Goal: Task Accomplishment & Management: Use online tool/utility

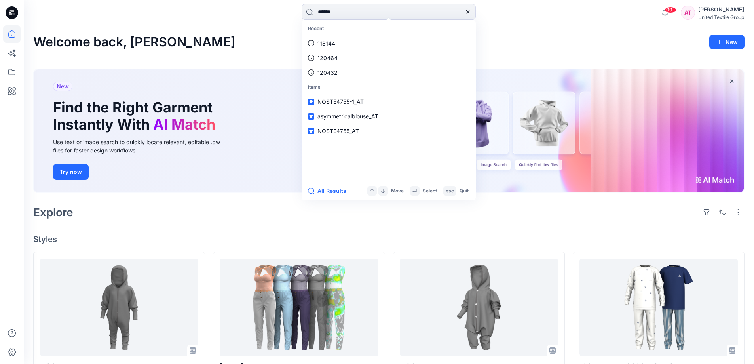
type input "******"
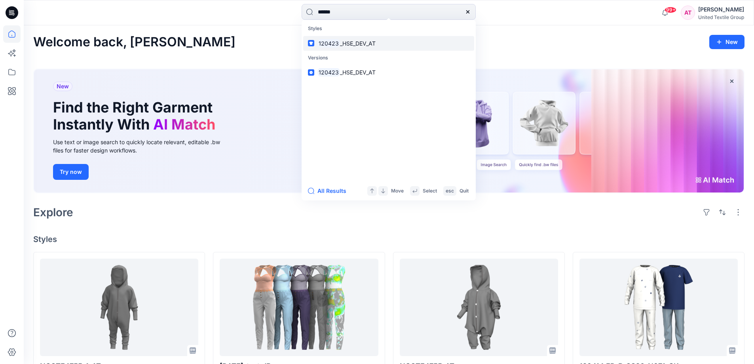
click at [367, 43] on span "_HSE_DEV_AT" at bounding box center [358, 43] width 36 height 7
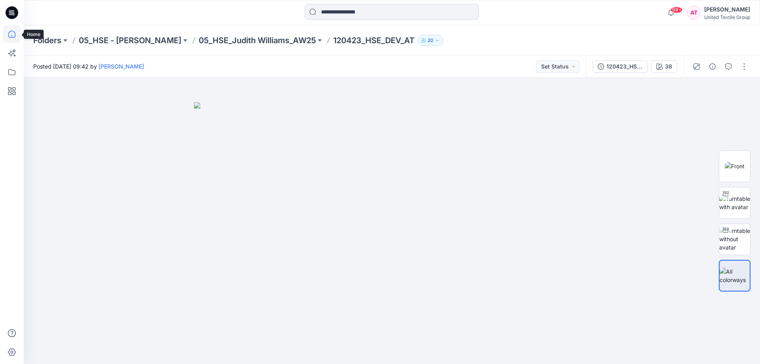
click at [12, 36] on icon at bounding box center [11, 36] width 0 height 2
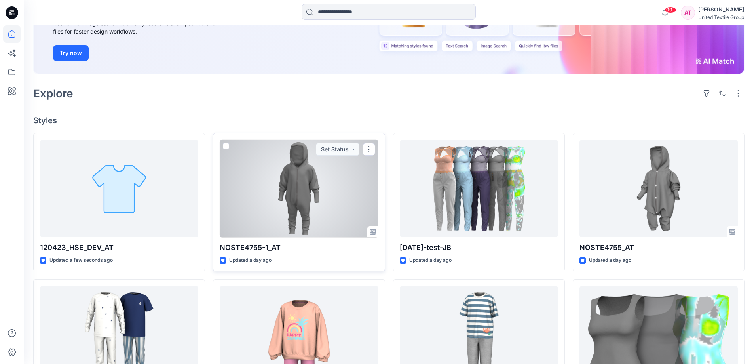
scroll to position [158, 0]
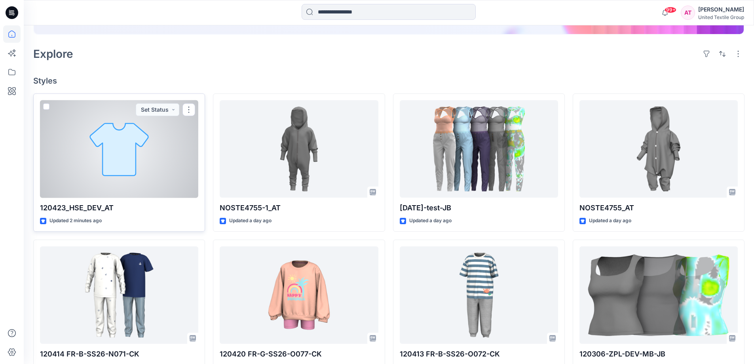
click at [159, 139] on div at bounding box center [119, 149] width 158 height 98
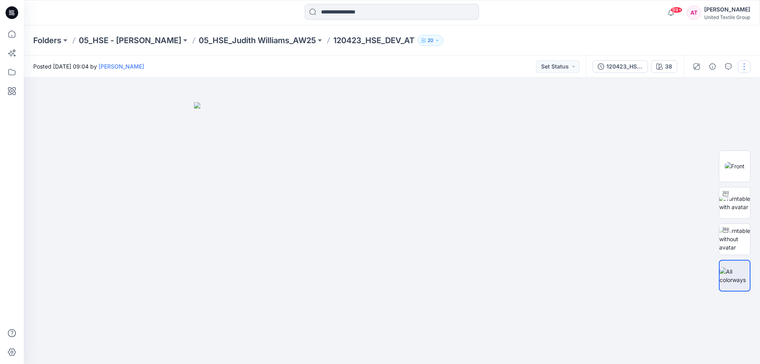
click at [740, 65] on button "button" at bounding box center [744, 66] width 13 height 13
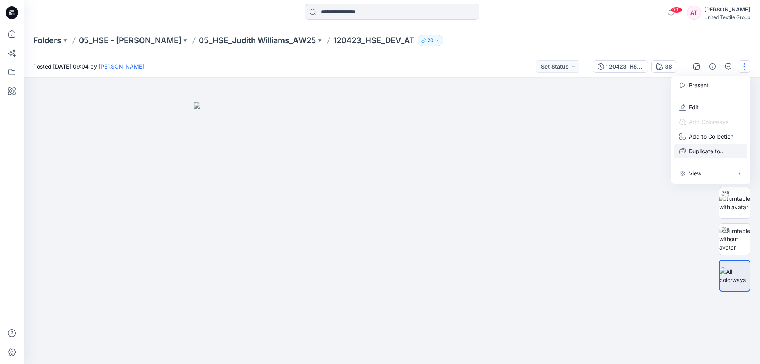
click at [712, 150] on p "Duplicate to..." at bounding box center [707, 151] width 36 height 8
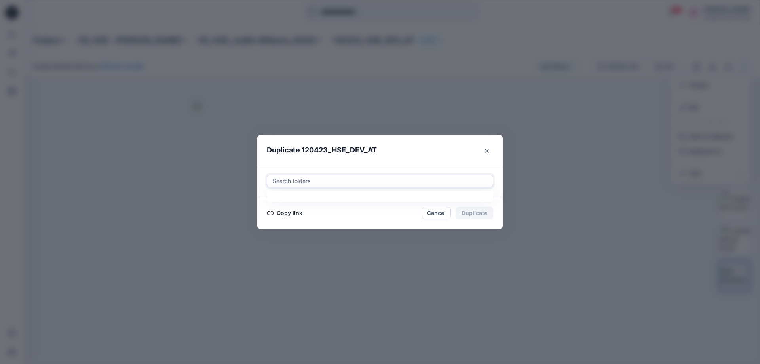
click at [355, 181] on div at bounding box center [380, 181] width 216 height 10
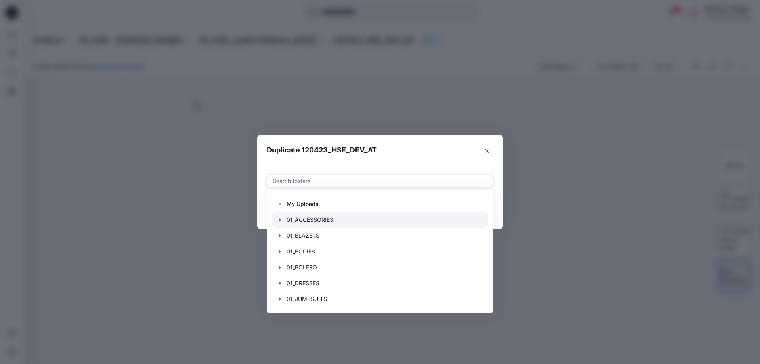
click at [348, 214] on div at bounding box center [379, 220] width 215 height 16
click at [413, 143] on header "Duplicate 120423_HSE_DEV_AT" at bounding box center [372, 150] width 230 height 30
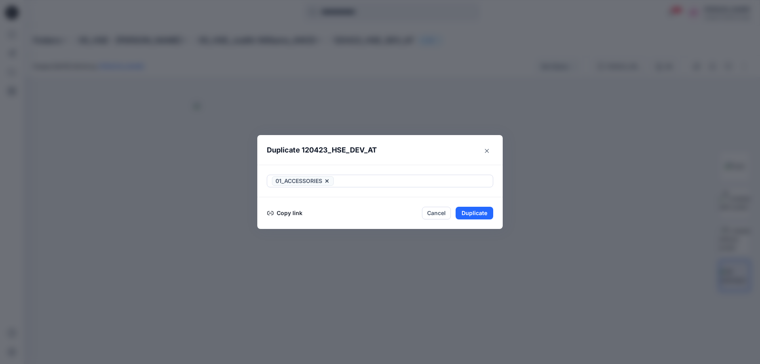
click at [292, 213] on button "Copy link" at bounding box center [285, 213] width 36 height 10
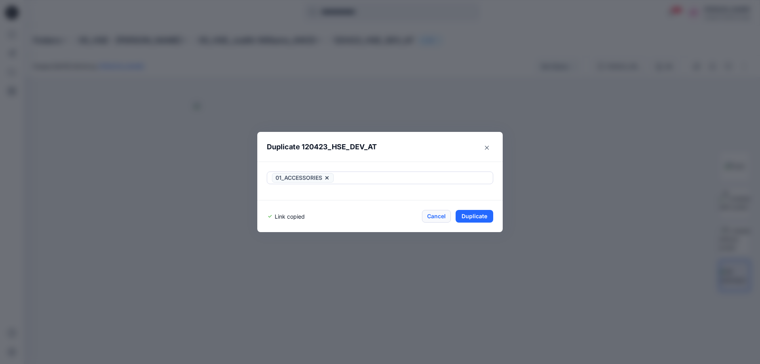
click at [438, 217] on button "Cancel" at bounding box center [436, 216] width 29 height 13
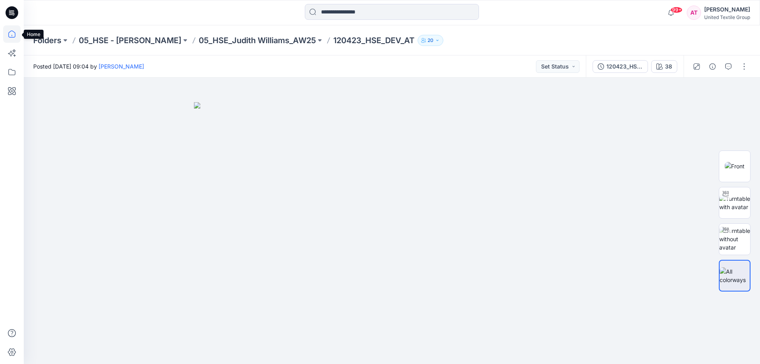
click at [9, 31] on icon at bounding box center [11, 33] width 17 height 17
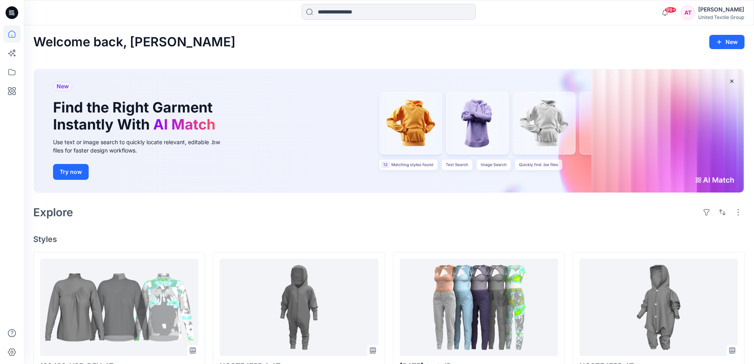
scroll to position [158, 0]
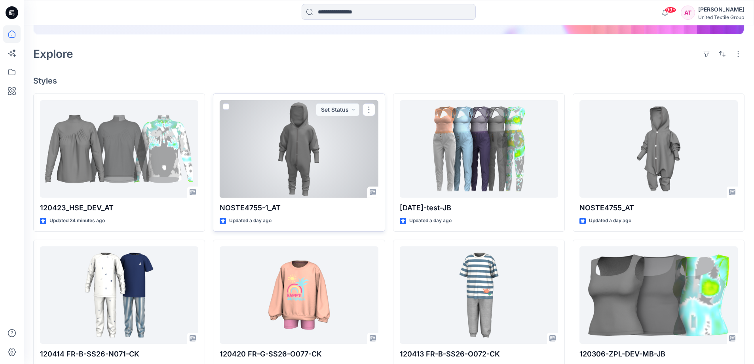
click at [3, 25] on link at bounding box center [11, 33] width 17 height 17
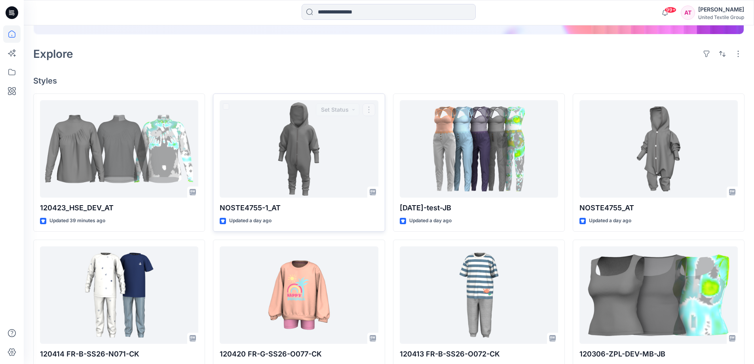
scroll to position [356, 0]
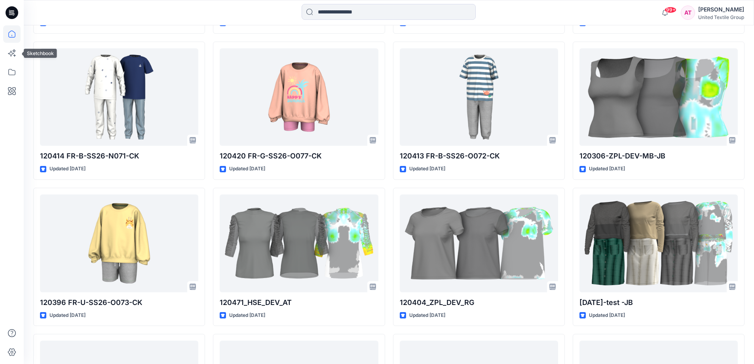
click at [11, 32] on icon at bounding box center [11, 33] width 17 height 17
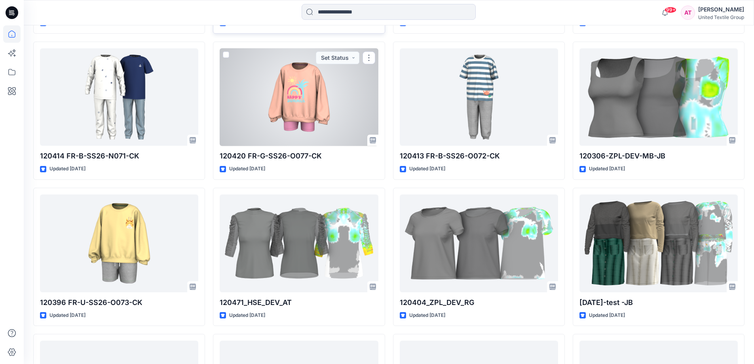
scroll to position [198, 0]
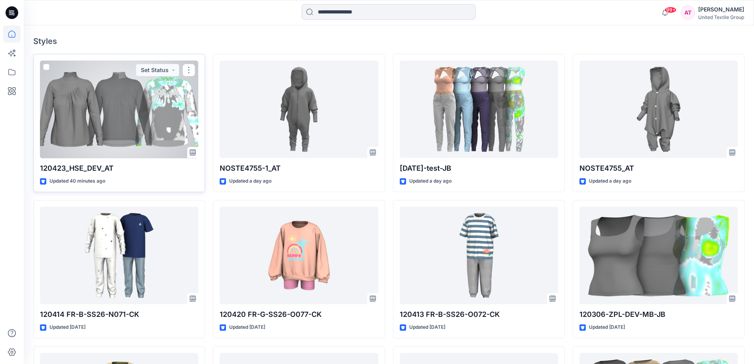
click at [118, 121] on div at bounding box center [119, 110] width 158 height 98
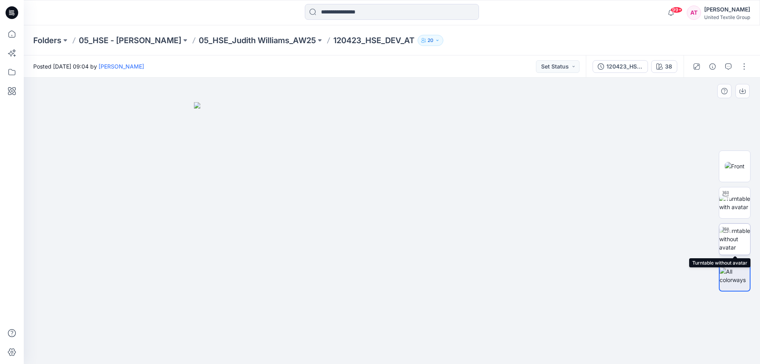
click at [734, 237] on img at bounding box center [734, 238] width 31 height 25
click at [734, 237] on img at bounding box center [735, 238] width 30 height 25
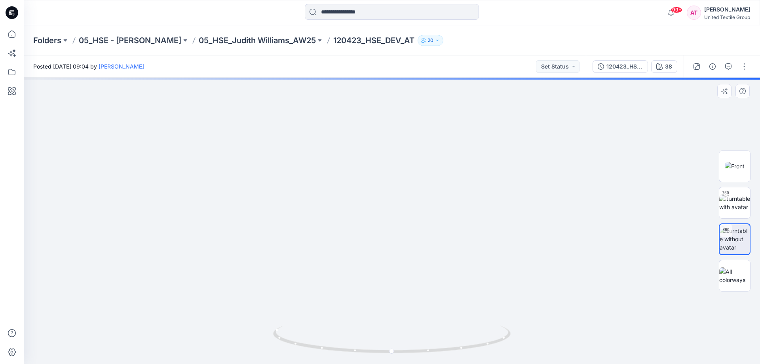
drag, startPoint x: 417, startPoint y: 307, endPoint x: 420, endPoint y: 137, distance: 170.2
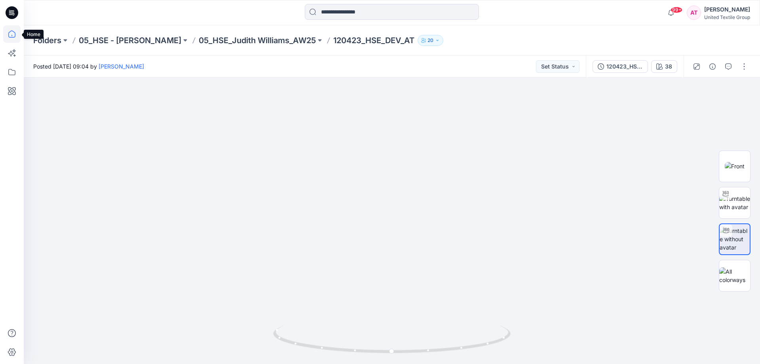
click at [13, 38] on icon at bounding box center [11, 33] width 7 height 7
